Goal: Browse casually

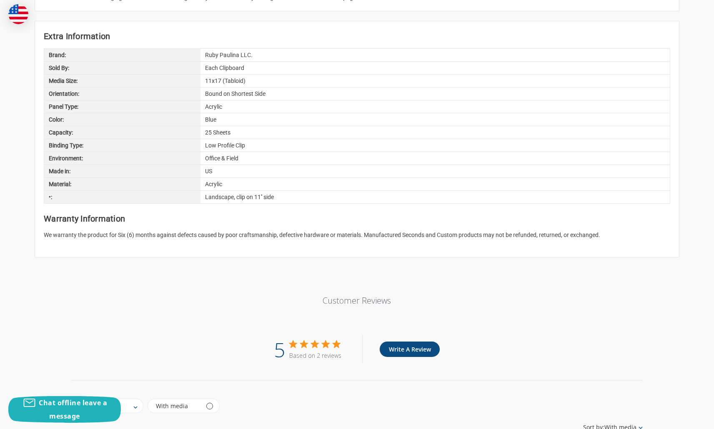
scroll to position [858, 0]
